Goal: Task Accomplishment & Management: Manage account settings

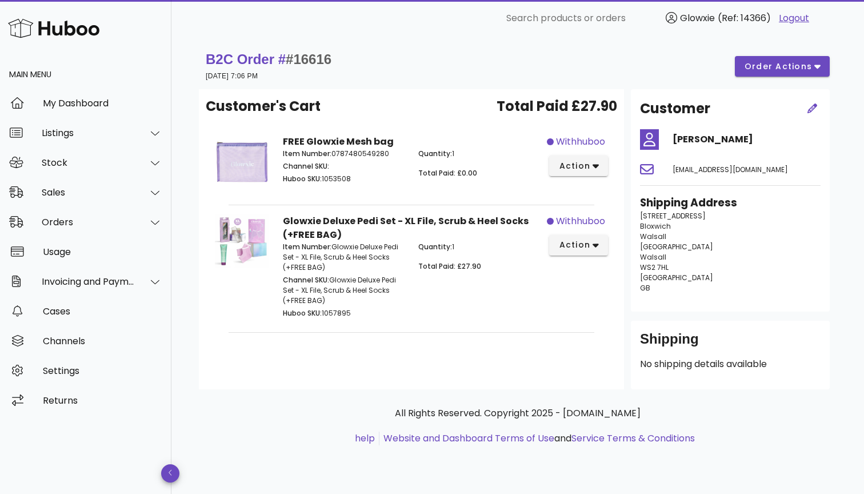
click at [71, 26] on img at bounding box center [53, 28] width 91 height 25
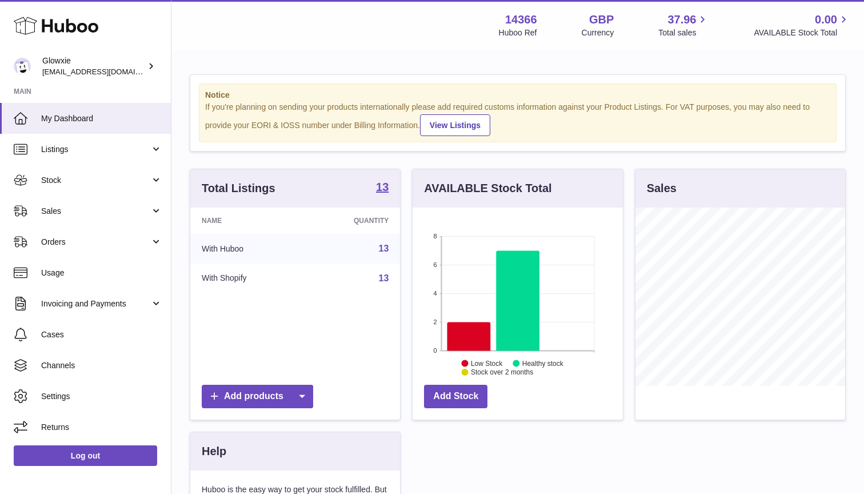
scroll to position [178, 210]
click at [61, 235] on link "Orders" at bounding box center [85, 241] width 171 height 31
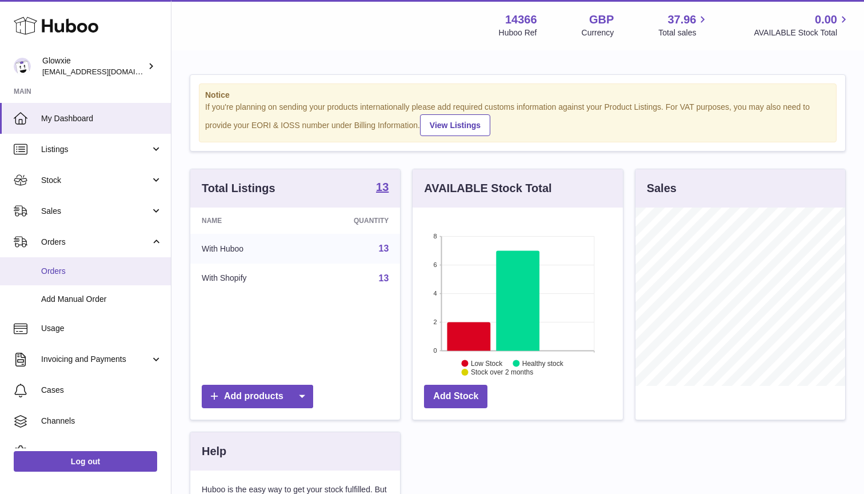
click at [50, 277] on link "Orders" at bounding box center [85, 271] width 171 height 28
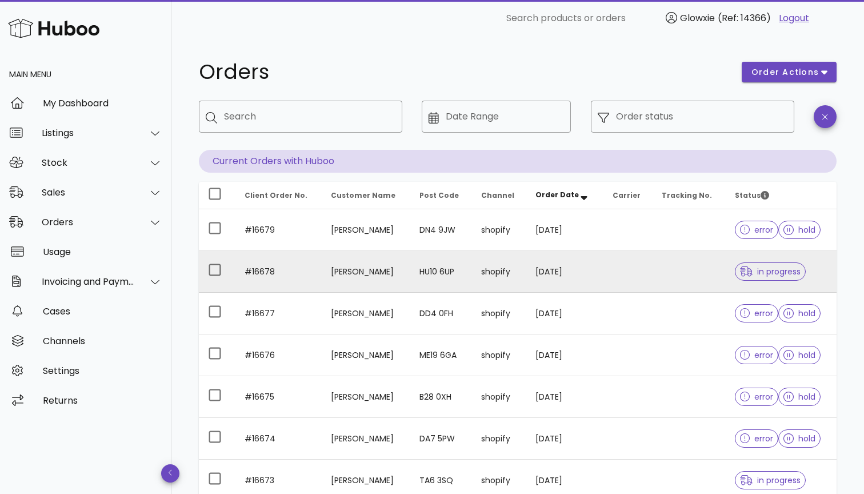
click at [618, 287] on td at bounding box center [628, 272] width 49 height 42
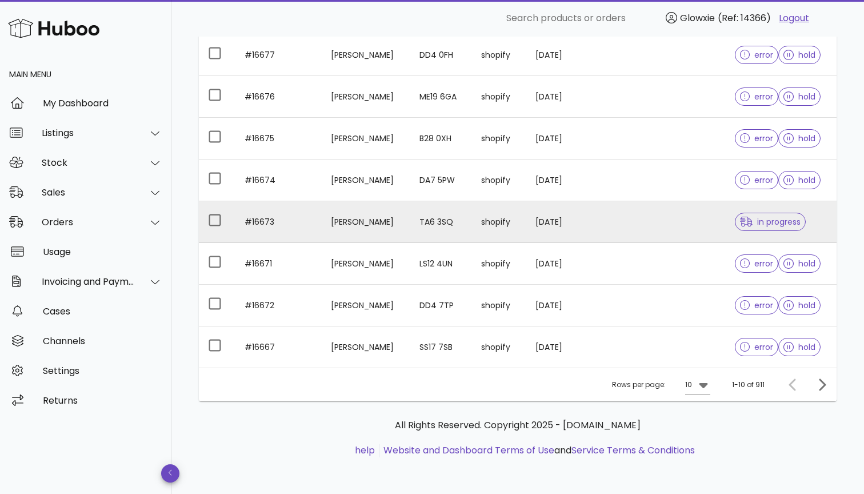
scroll to position [258, 0]
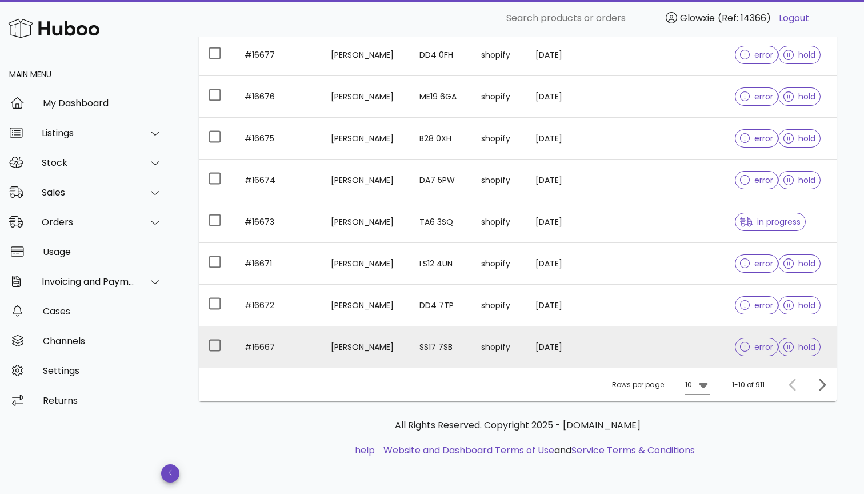
click at [472, 352] on td "SS17 7SB" at bounding box center [441, 346] width 62 height 41
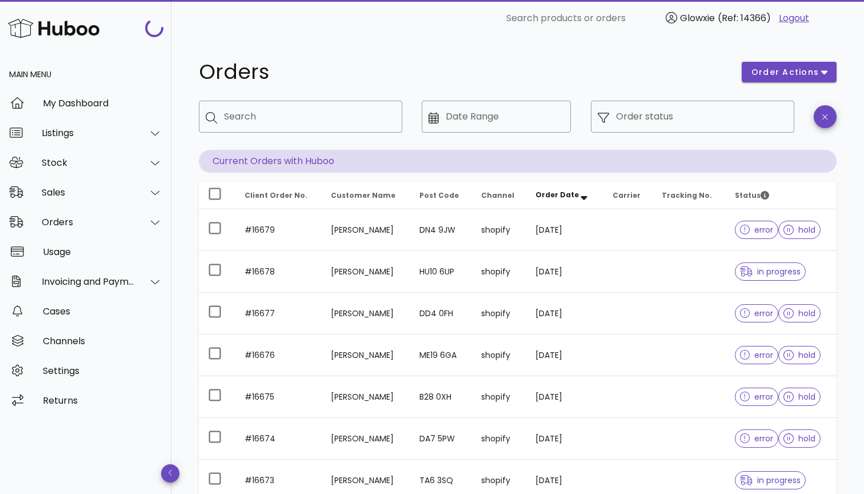
scroll to position [258, 0]
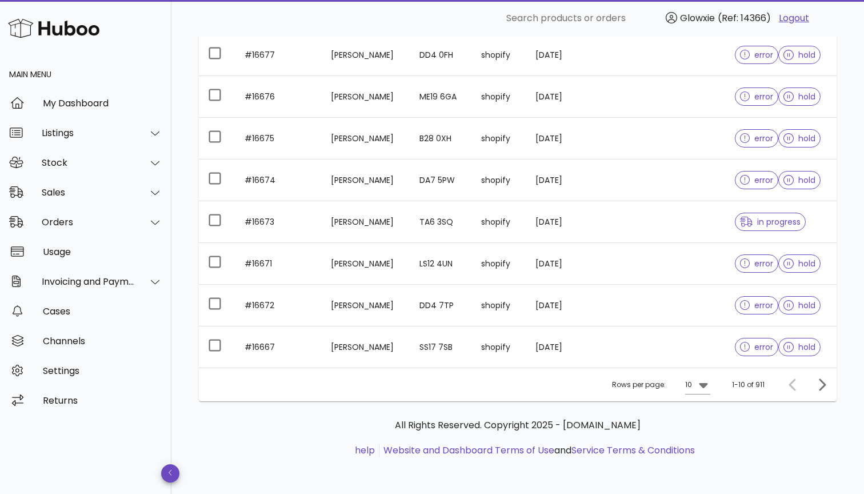
click at [685, 378] on div "Rows per page: 10" at bounding box center [661, 384] width 98 height 33
click at [688, 382] on div "10" at bounding box center [688, 385] width 7 height 10
click at [699, 438] on div "50" at bounding box center [701, 448] width 11 height 25
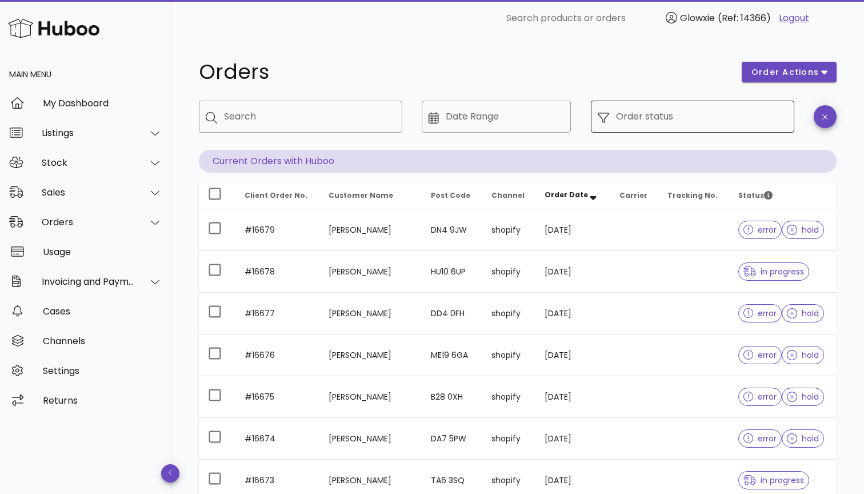
click at [708, 114] on input "Order status" at bounding box center [701, 116] width 171 height 18
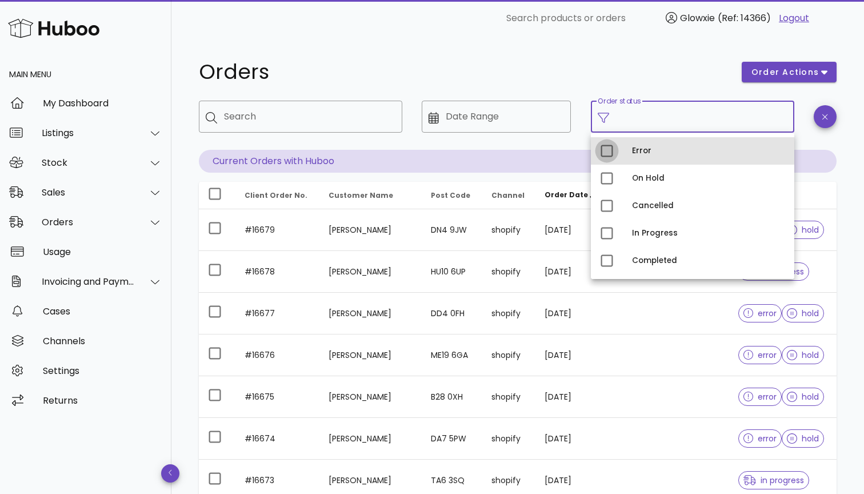
click at [609, 153] on div at bounding box center [606, 150] width 19 height 19
type input "**********"
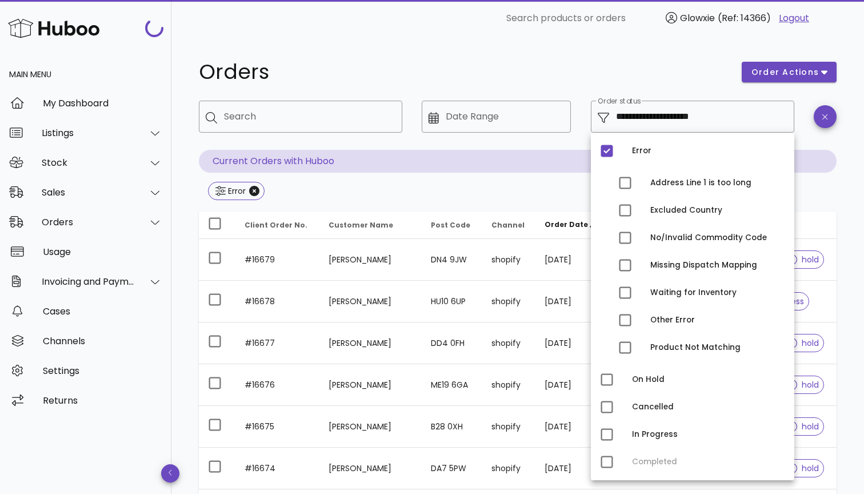
click at [575, 79] on h1 "Orders" at bounding box center [463, 72] width 529 height 21
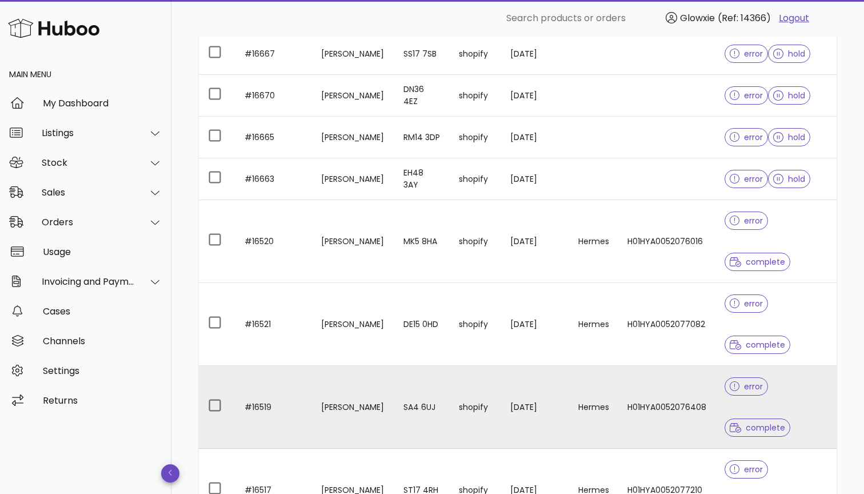
scroll to position [496, 0]
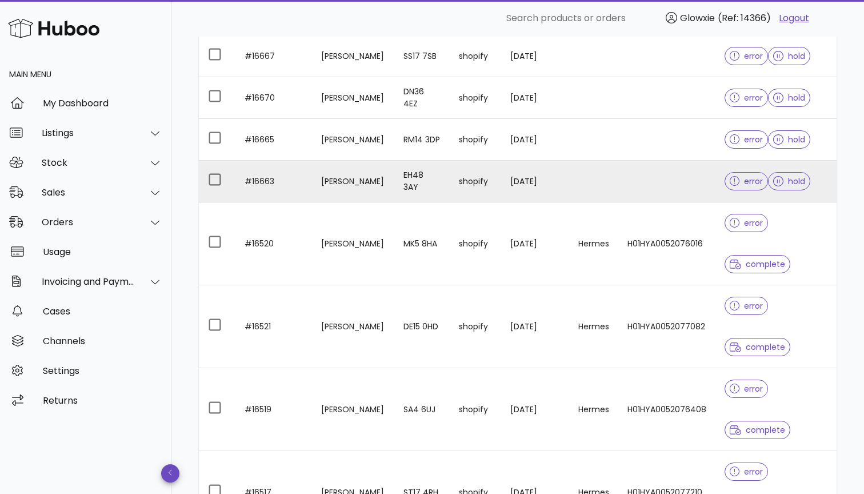
click at [510, 177] on td "[DATE]" at bounding box center [535, 182] width 68 height 42
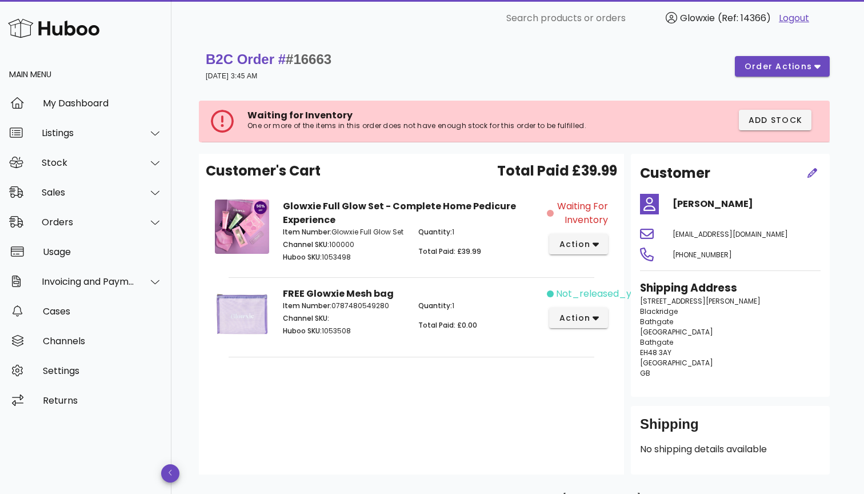
scroll to position [496, 0]
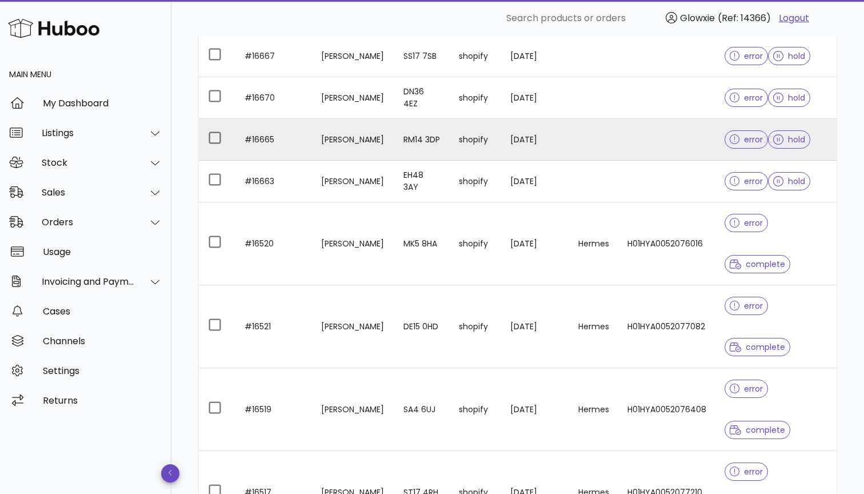
click at [335, 143] on td "[PERSON_NAME]" at bounding box center [353, 140] width 83 height 42
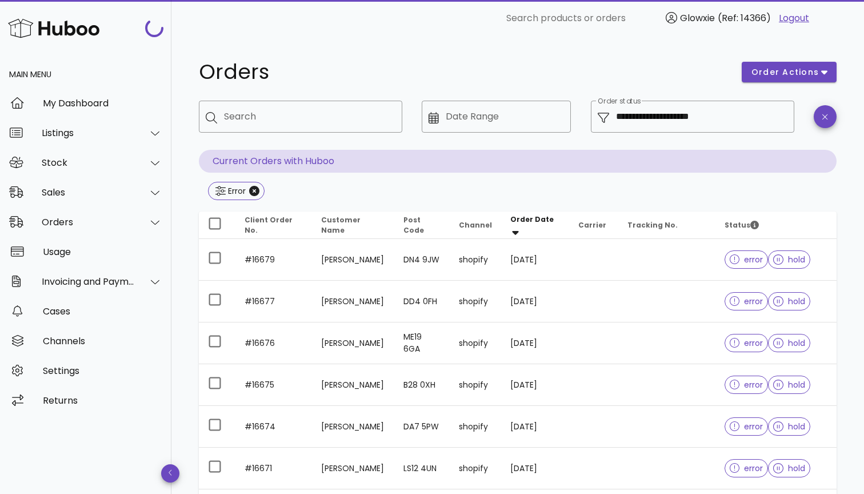
scroll to position [496, 0]
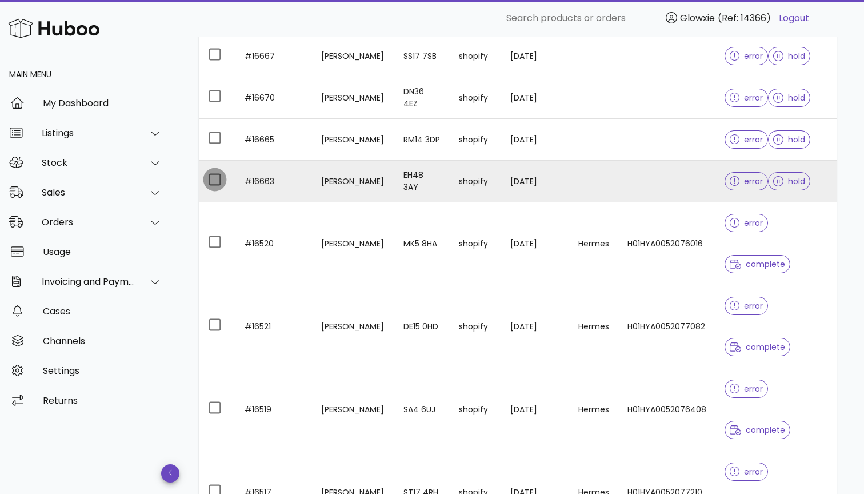
click at [208, 177] on div at bounding box center [214, 179] width 19 height 19
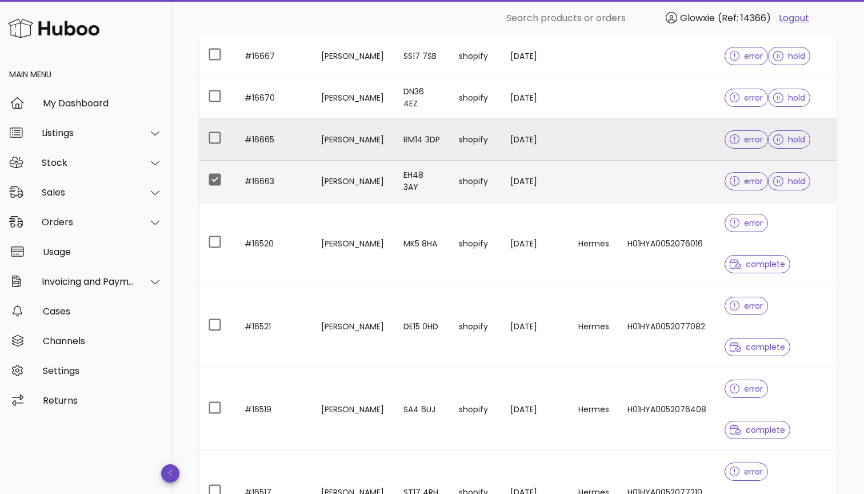
click at [209, 146] on div at bounding box center [217, 139] width 18 height 17
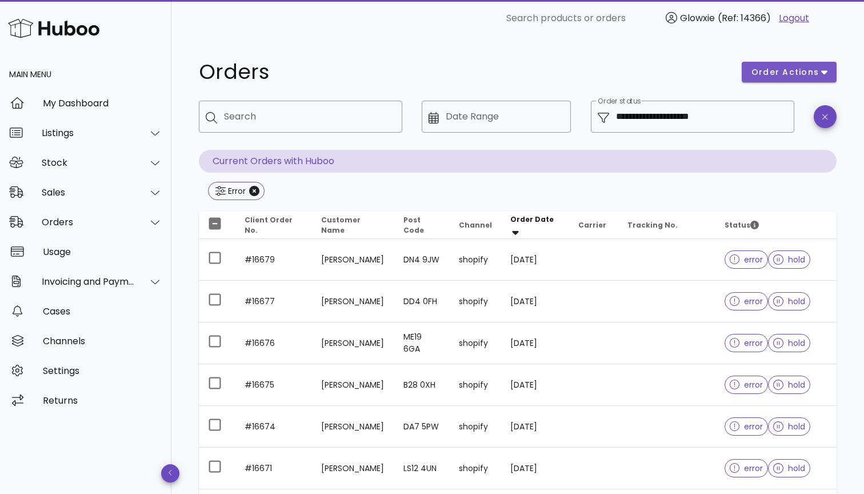
scroll to position [0, 0]
click at [794, 76] on span "order actions" at bounding box center [785, 72] width 69 height 12
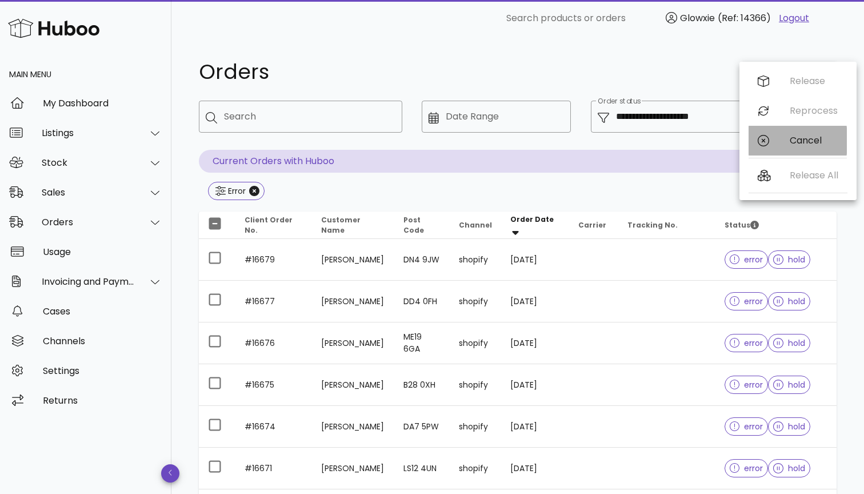
click at [781, 135] on div "Cancel" at bounding box center [798, 141] width 98 height 30
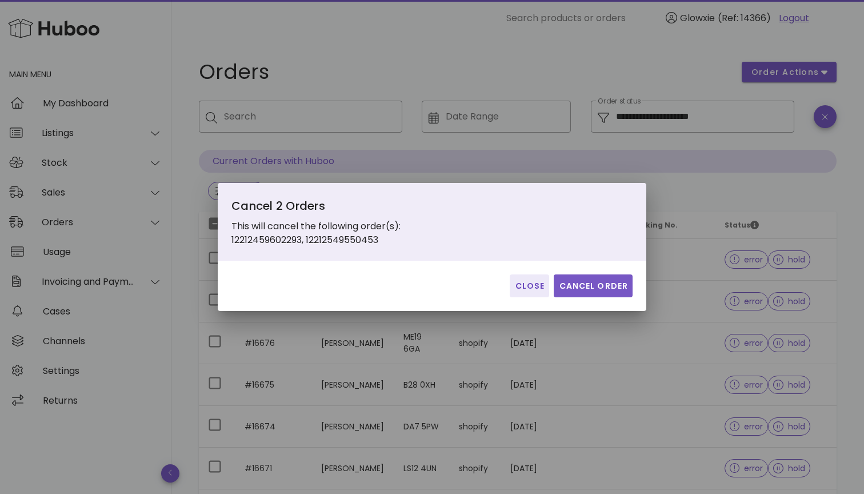
click at [626, 281] on span "Cancel Order" at bounding box center [593, 286] width 70 height 12
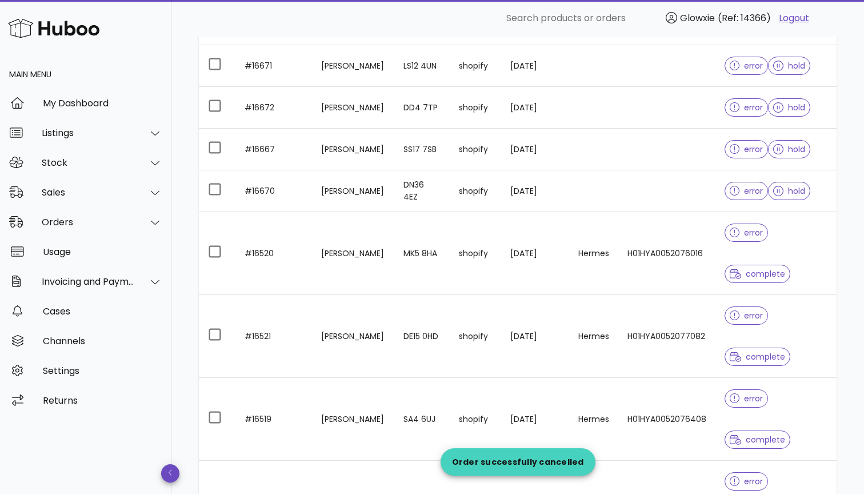
scroll to position [409, 0]
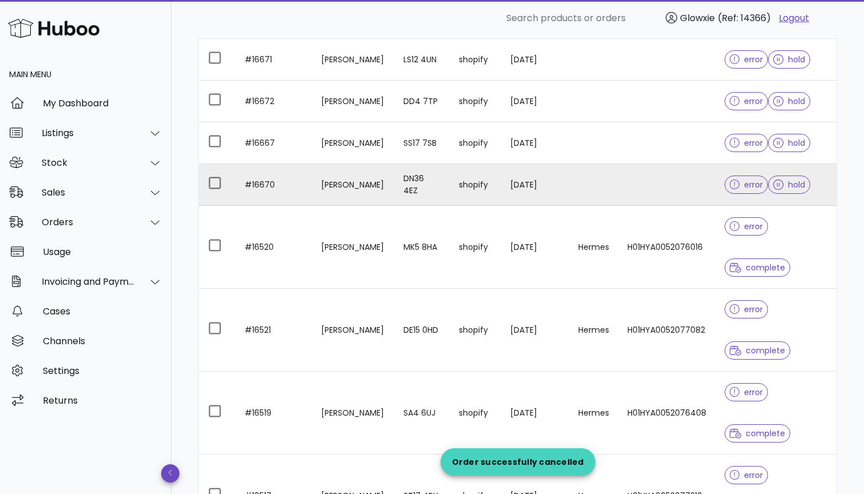
click at [421, 179] on td "DN36 4EZ" at bounding box center [421, 185] width 55 height 42
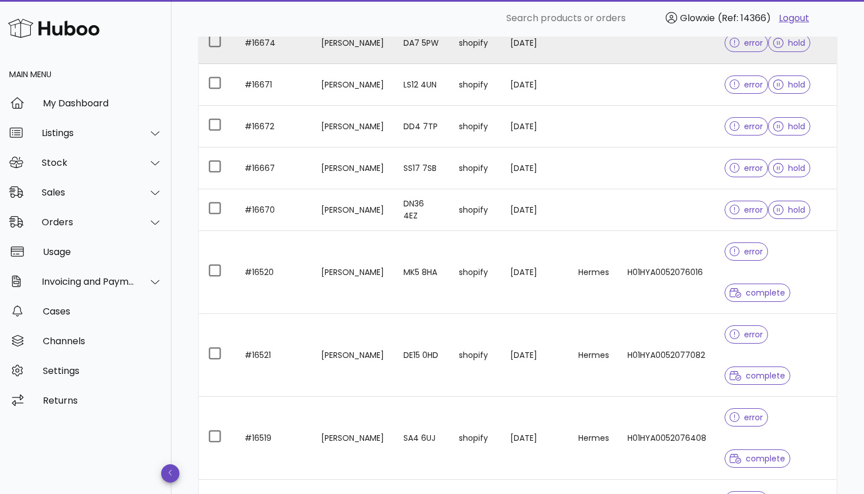
scroll to position [383, 0]
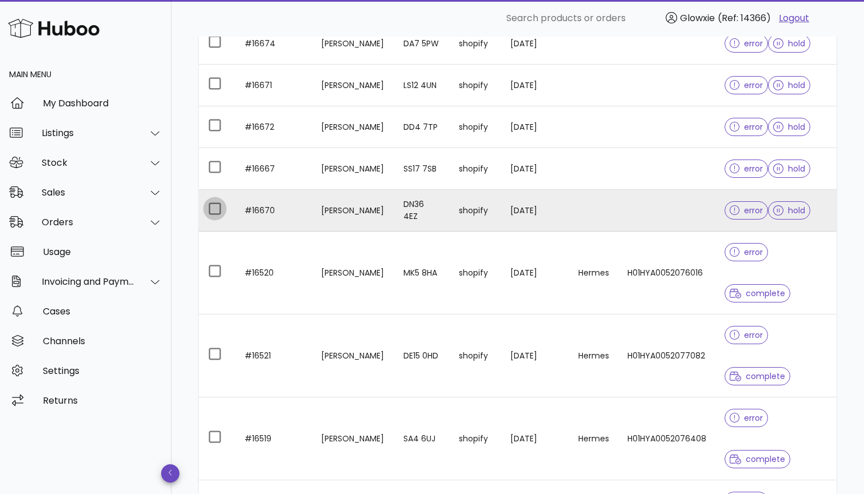
click at [211, 202] on div at bounding box center [214, 208] width 19 height 19
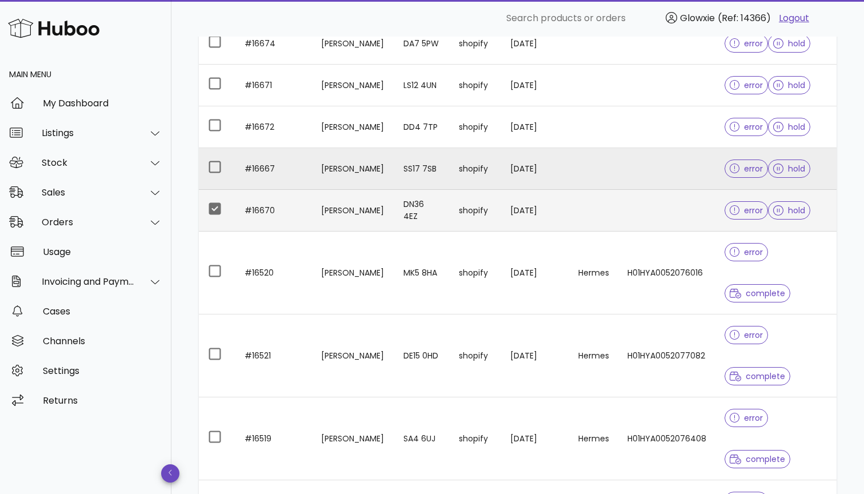
click at [209, 175] on div at bounding box center [217, 168] width 18 height 17
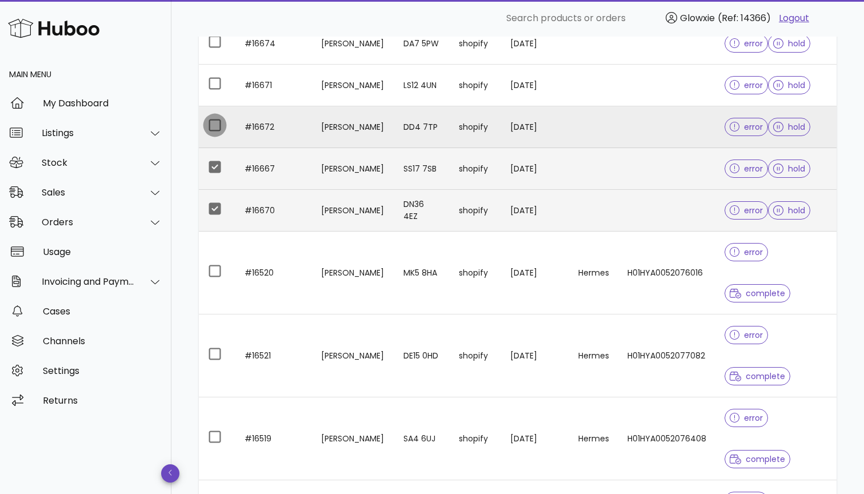
click at [214, 134] on div at bounding box center [214, 124] width 19 height 19
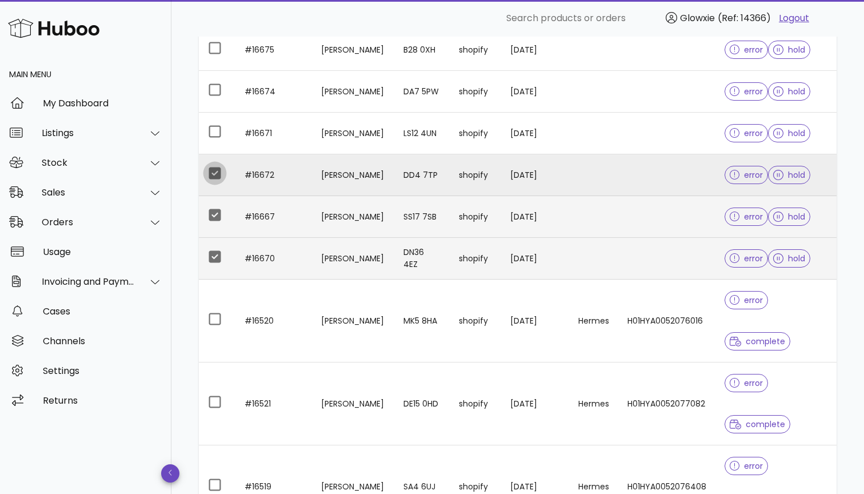
scroll to position [299, 0]
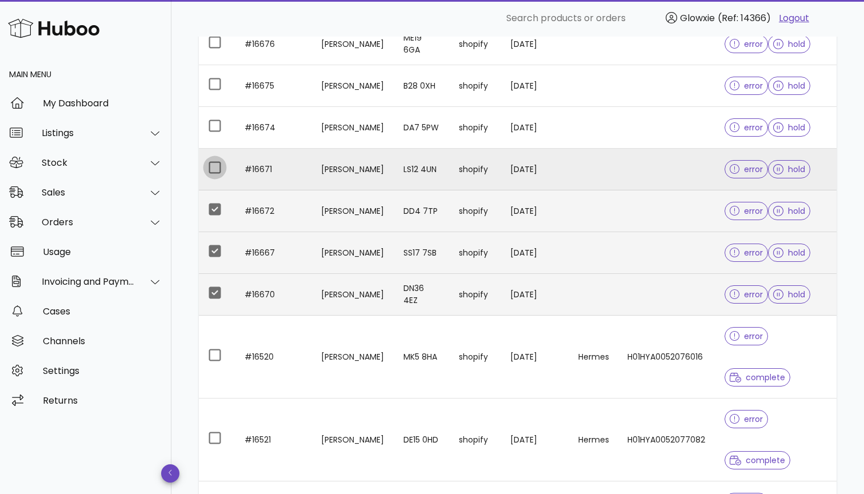
click at [218, 170] on div at bounding box center [214, 167] width 19 height 19
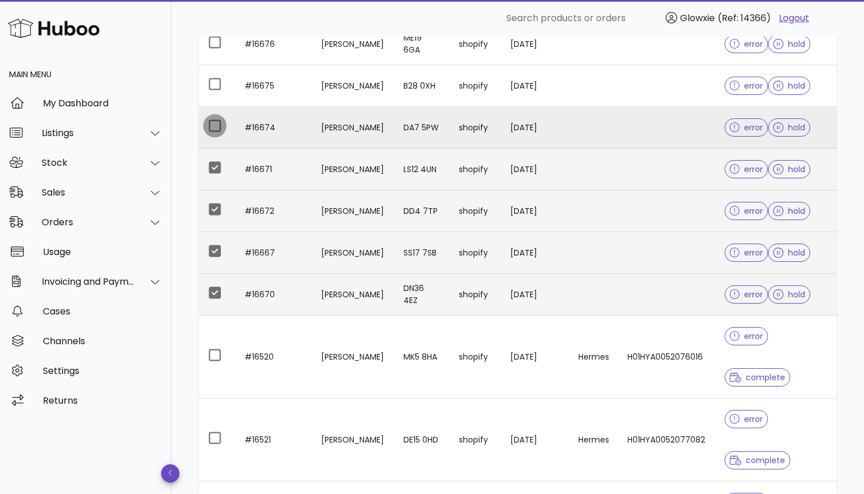
click at [217, 134] on div at bounding box center [214, 125] width 19 height 19
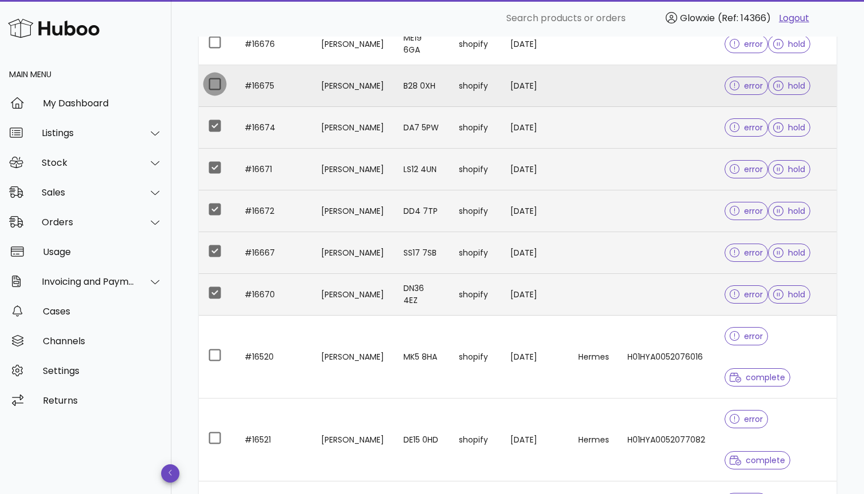
click at [216, 91] on div at bounding box center [214, 83] width 19 height 19
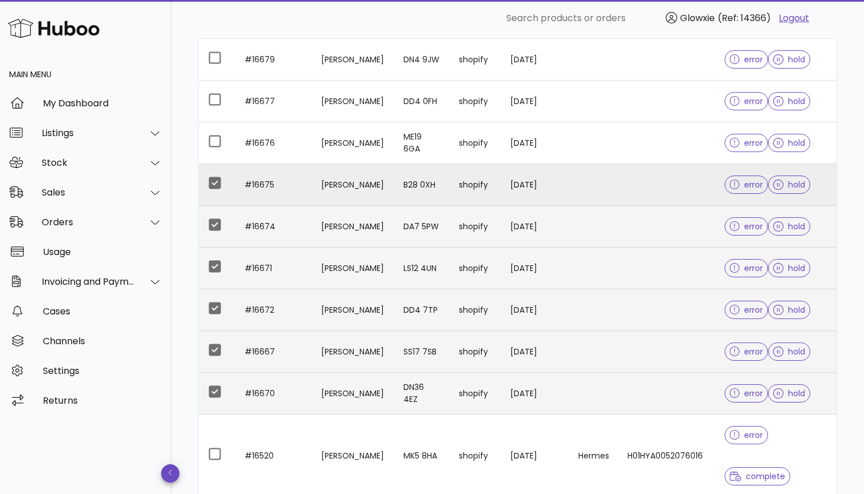
scroll to position [189, 0]
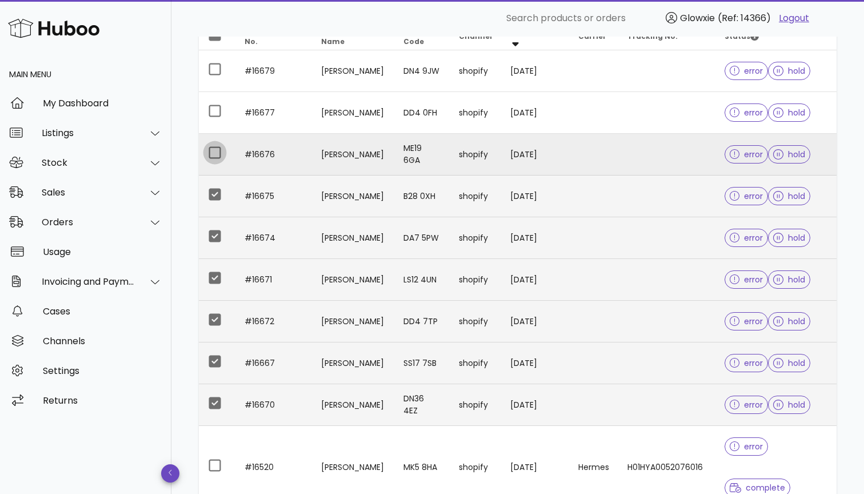
click at [216, 153] on div at bounding box center [214, 152] width 19 height 19
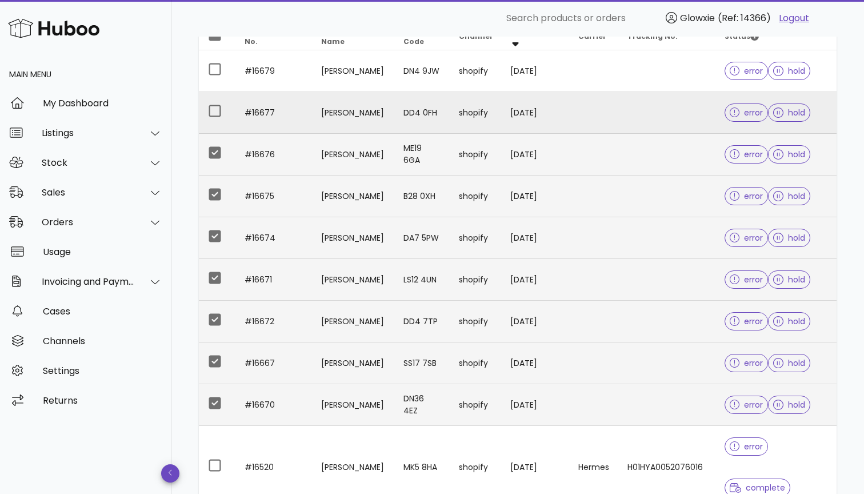
click at [217, 121] on td at bounding box center [217, 113] width 37 height 42
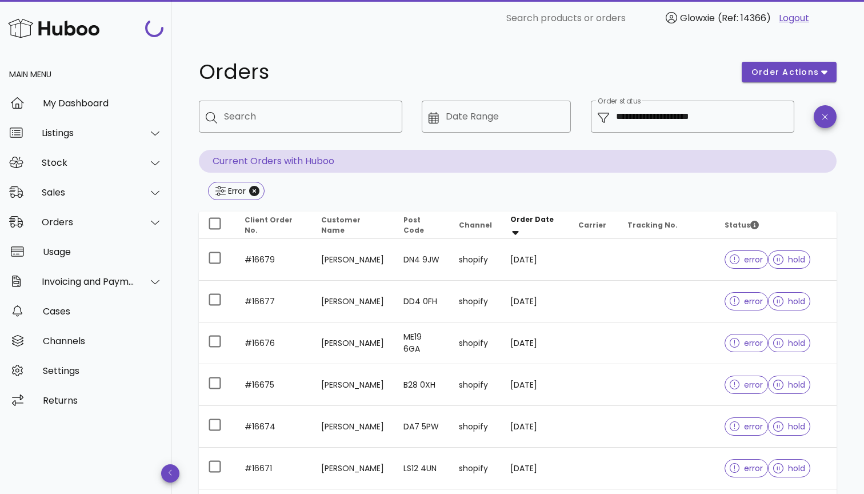
scroll to position [189, 0]
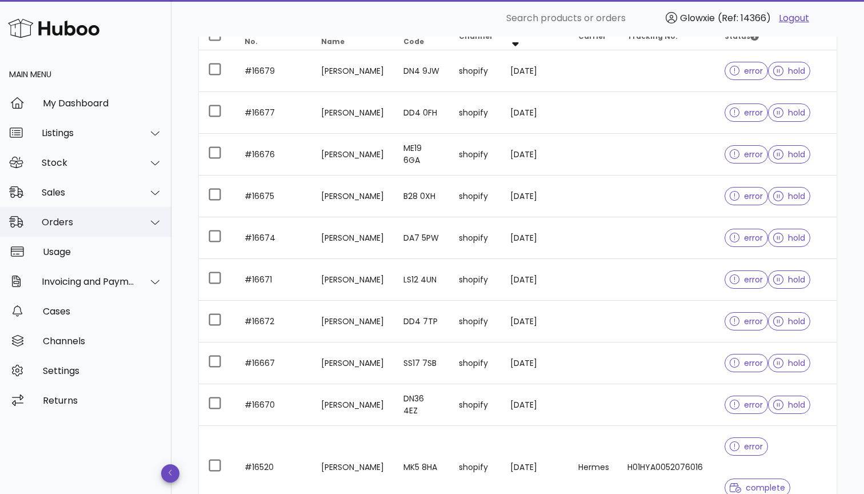
click at [100, 217] on div "Orders" at bounding box center [88, 222] width 93 height 11
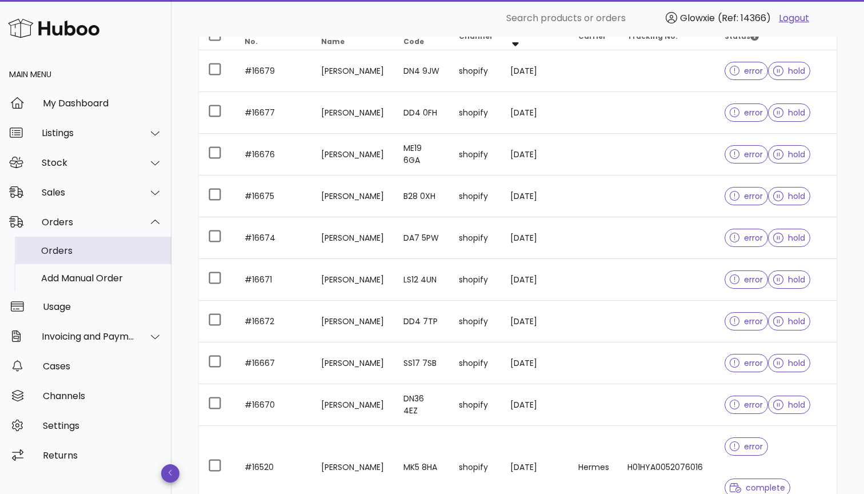
click at [77, 250] on div "Orders" at bounding box center [101, 250] width 121 height 11
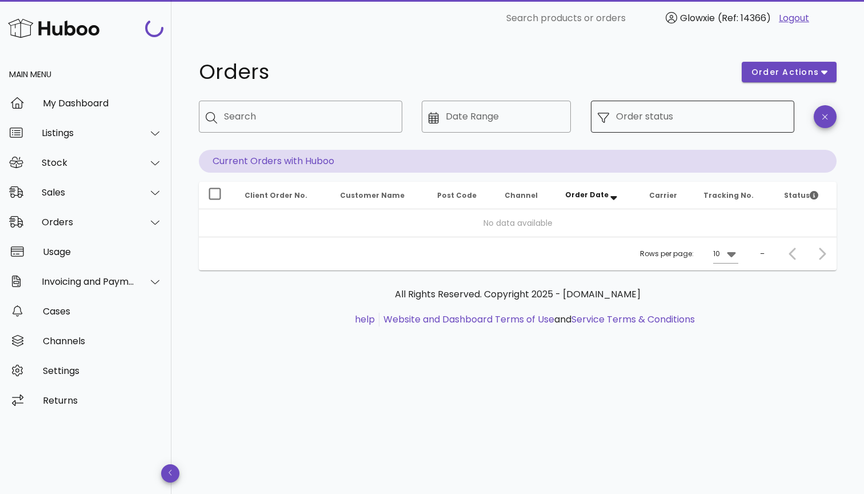
click at [751, 121] on input "Order status" at bounding box center [701, 116] width 171 height 18
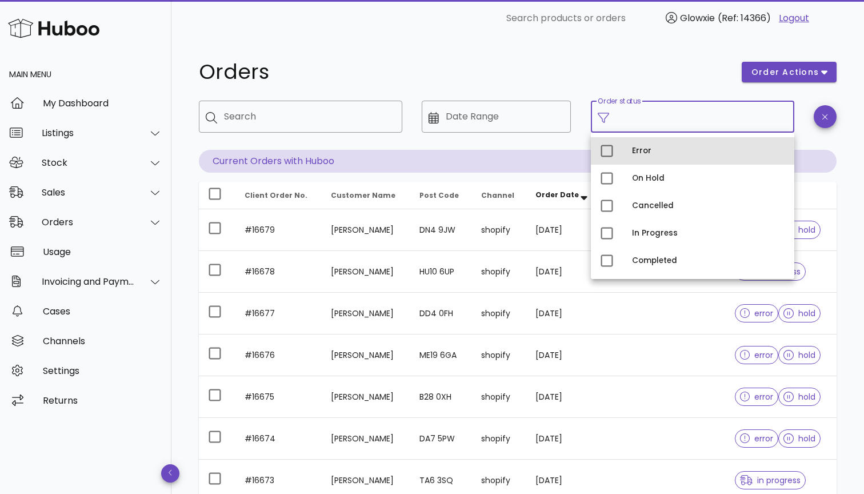
click at [626, 150] on div "Error" at bounding box center [692, 150] width 203 height 27
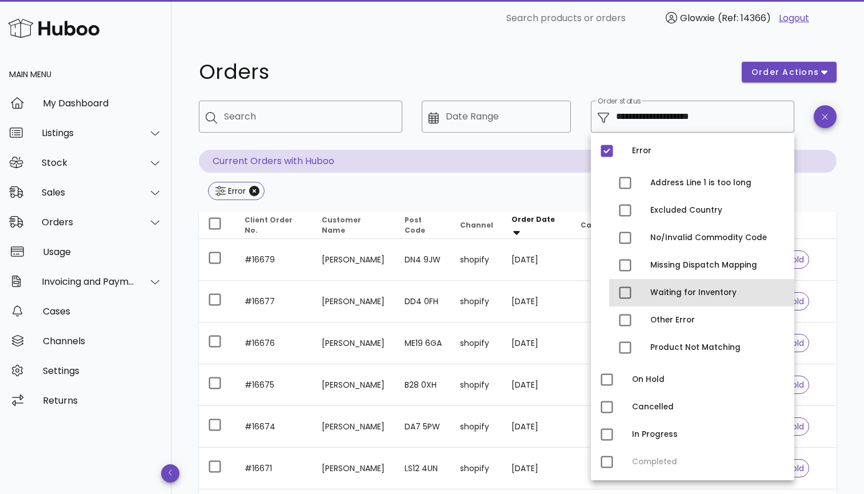
click at [727, 297] on div "Waiting for Inventory" at bounding box center [718, 292] width 135 height 9
type input "**********"
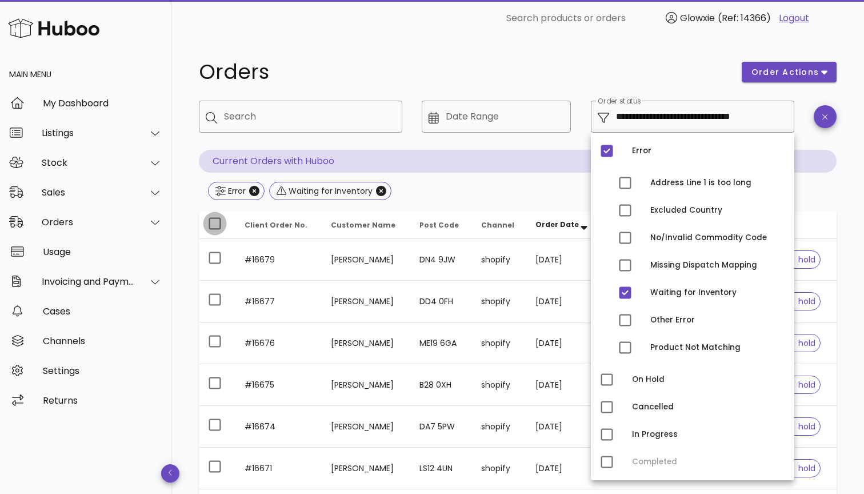
click at [214, 225] on div at bounding box center [214, 223] width 19 height 19
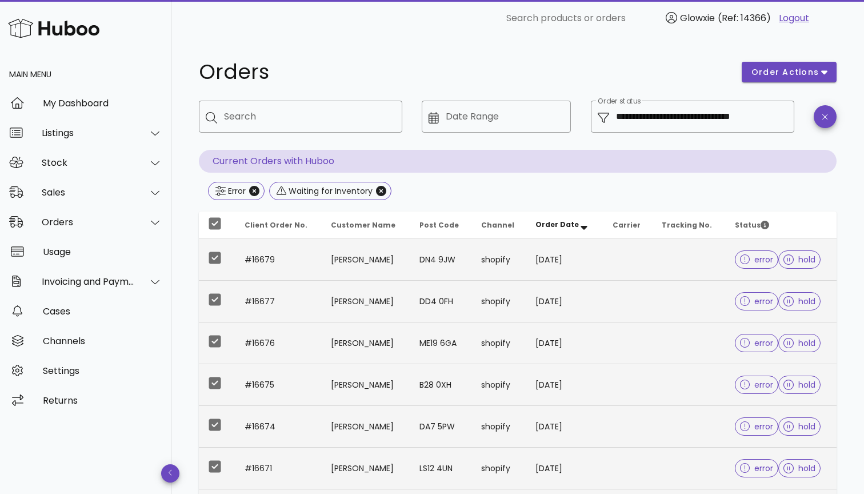
click at [179, 210] on div "**********" at bounding box center [517, 389] width 693 height 704
click at [781, 74] on span "order actions" at bounding box center [785, 72] width 69 height 12
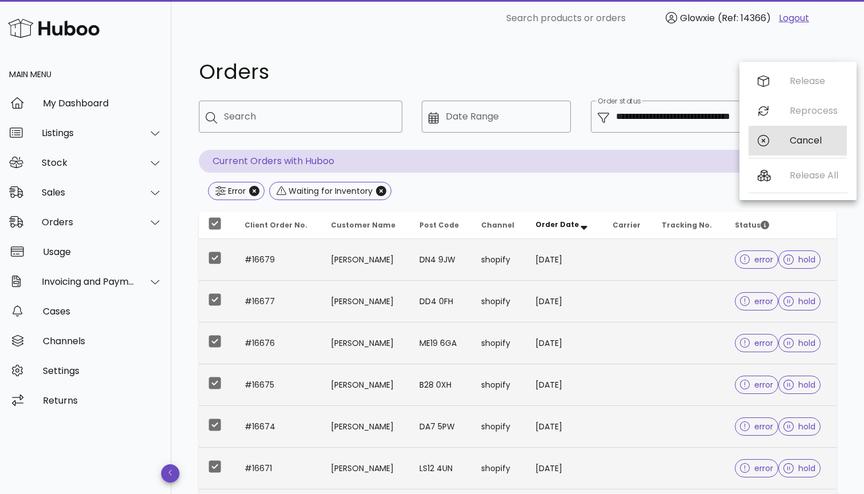
click at [784, 138] on div "Cancel" at bounding box center [798, 141] width 98 height 30
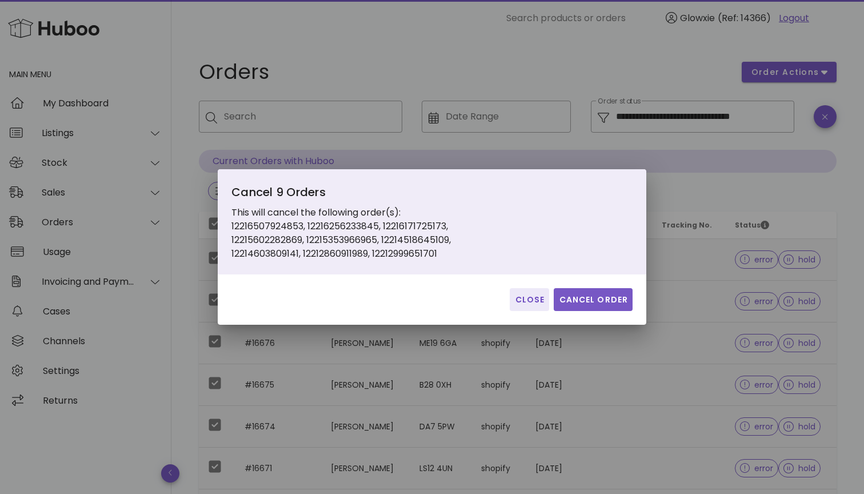
click at [617, 297] on span "Cancel Order" at bounding box center [593, 300] width 70 height 12
